Goal: Information Seeking & Learning: Learn about a topic

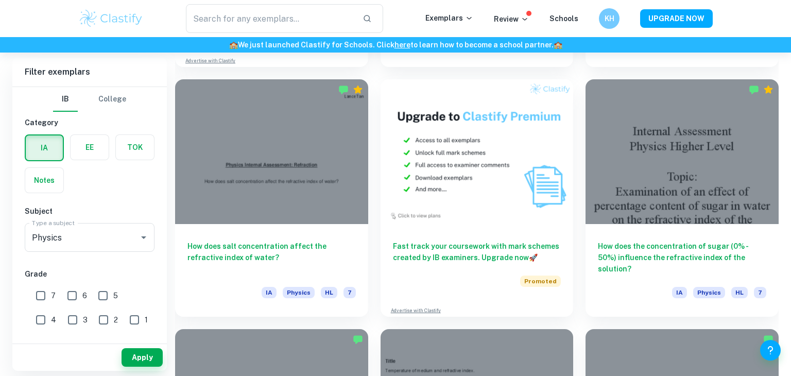
scroll to position [2017, 0]
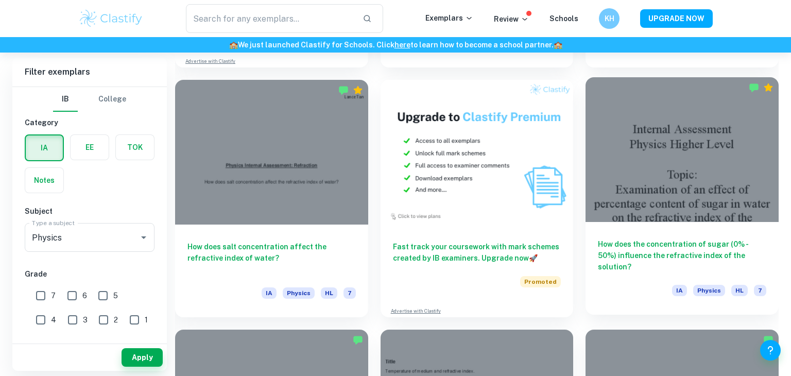
click at [650, 134] on div at bounding box center [682, 149] width 193 height 145
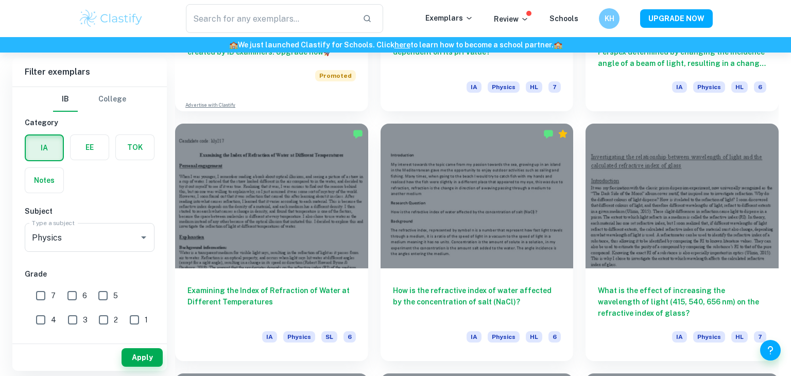
scroll to position [975, 0]
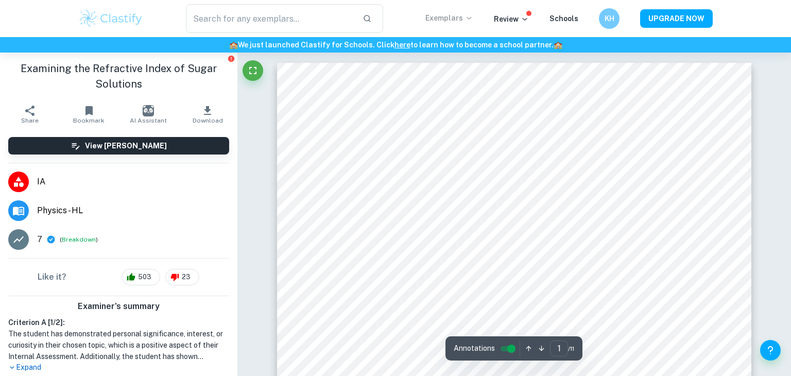
click at [459, 15] on p "Exemplars" at bounding box center [450, 17] width 48 height 11
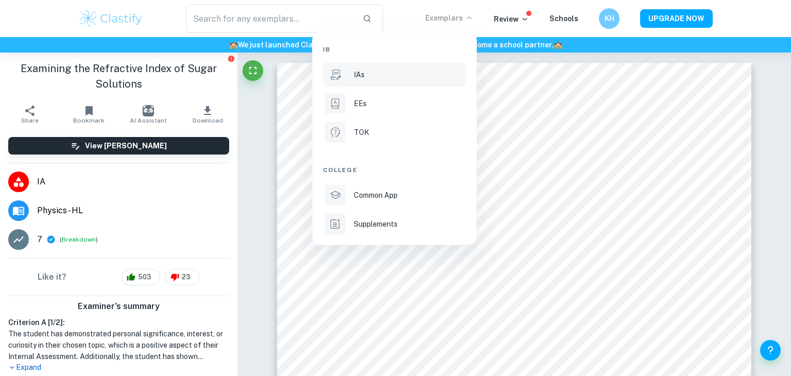
click at [387, 79] on div "IAs" at bounding box center [409, 74] width 110 height 11
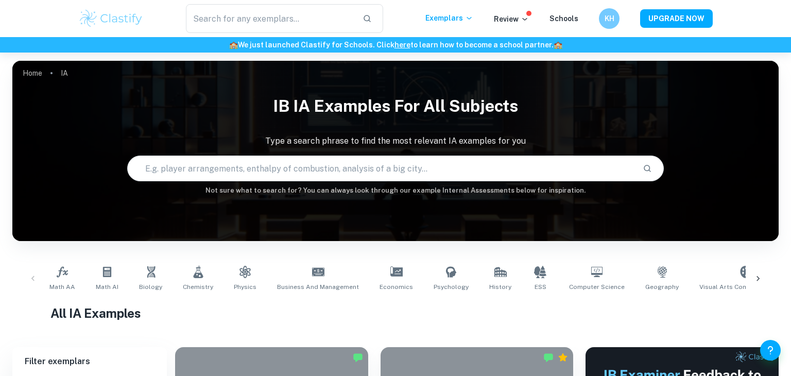
scroll to position [39, 0]
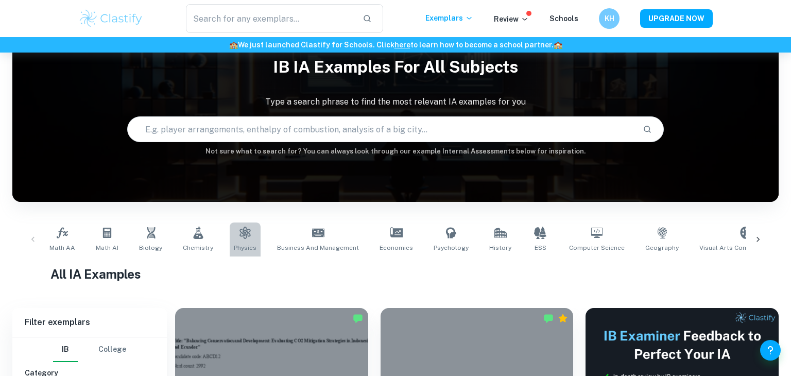
click at [241, 235] on icon at bounding box center [245, 233] width 11 height 12
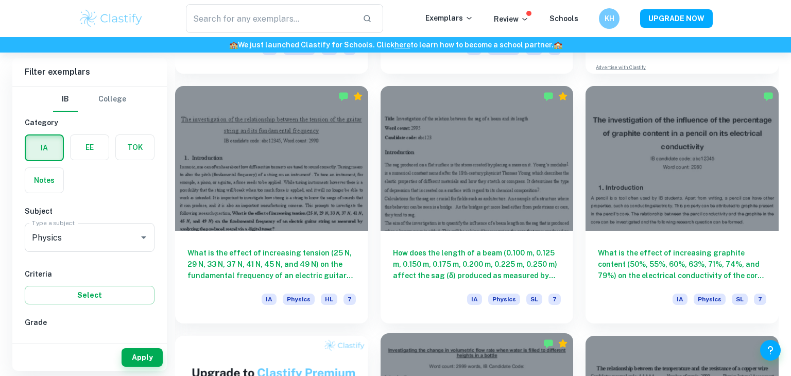
scroll to position [157, 0]
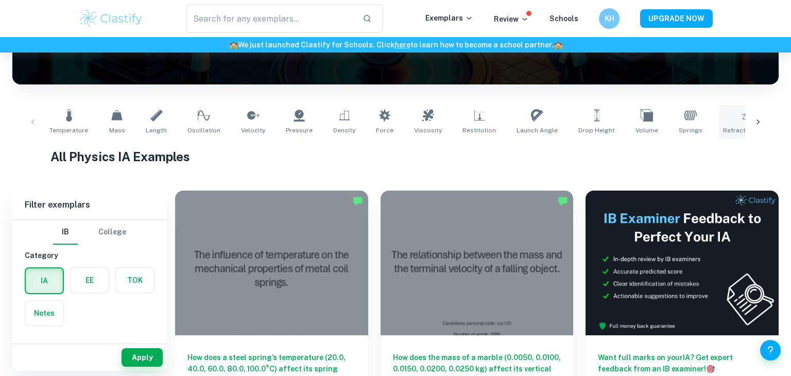
click at [742, 118] on icon at bounding box center [748, 115] width 12 height 12
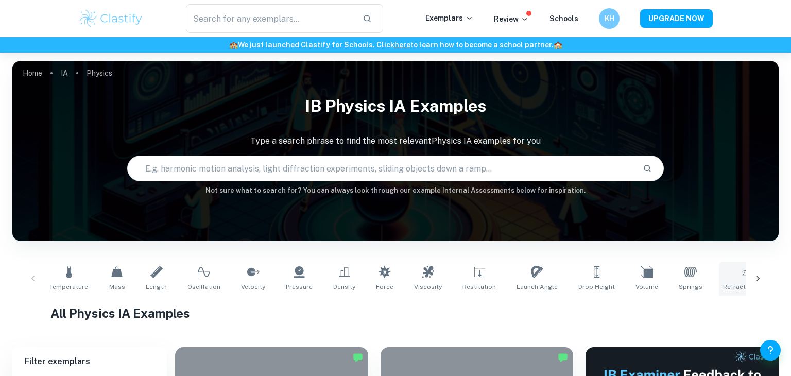
type input "Refractive Index"
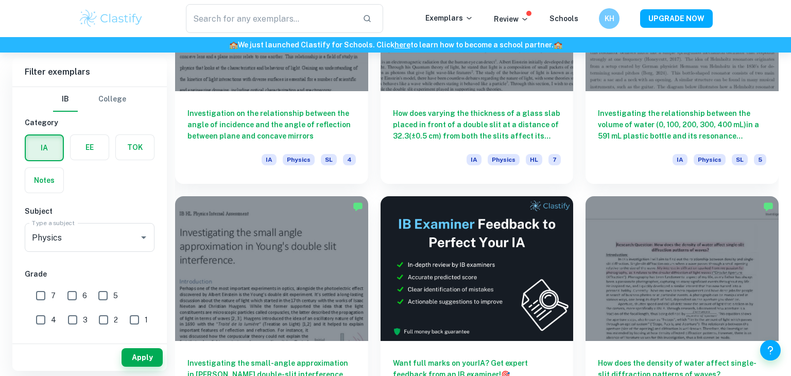
scroll to position [2900, 0]
